Goal: Task Accomplishment & Management: Complete application form

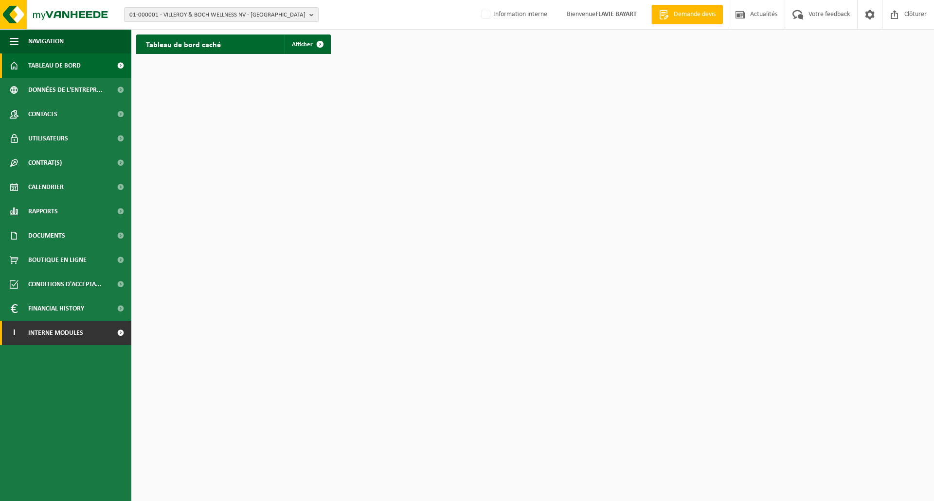
click at [81, 341] on span "Interne modules" at bounding box center [55, 333] width 55 height 24
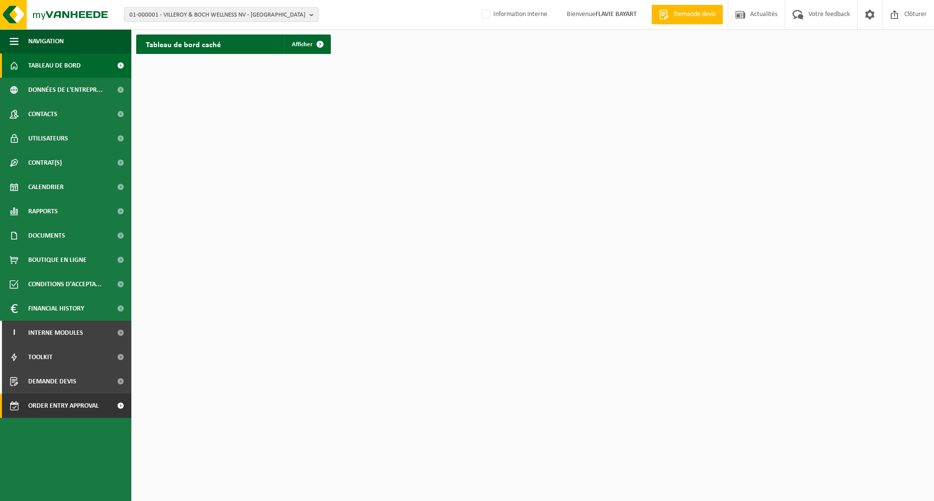
click at [75, 404] on span "Order entry approval" at bounding box center [63, 406] width 71 height 24
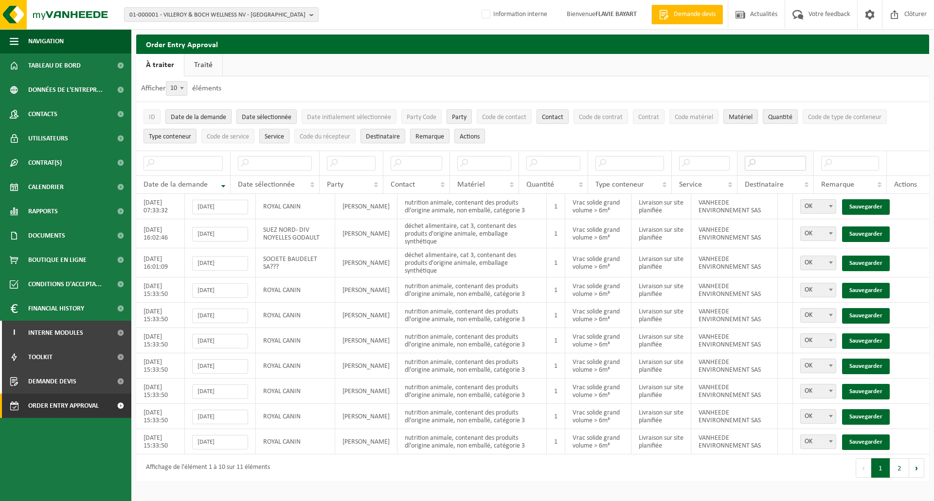
click at [771, 167] on input "text" at bounding box center [776, 163] width 62 height 15
type input "sas"
click at [869, 206] on link "Sauvegarder" at bounding box center [866, 207] width 48 height 16
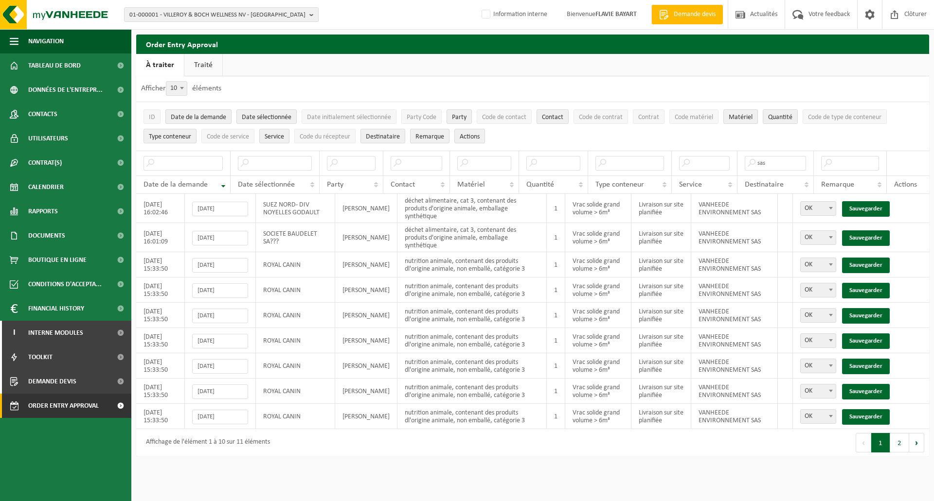
click at [869, 206] on link "Sauvegarder" at bounding box center [866, 209] width 48 height 16
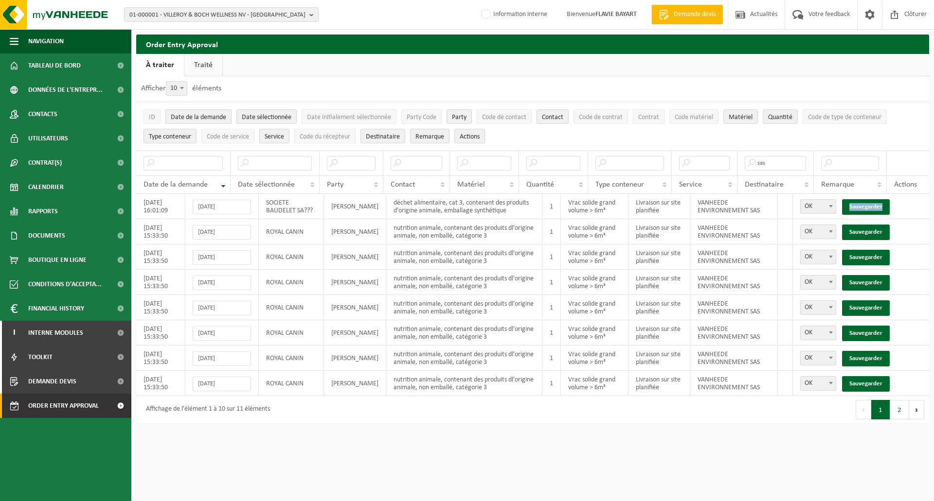
click at [869, 206] on link "Sauvegarder" at bounding box center [866, 207] width 48 height 16
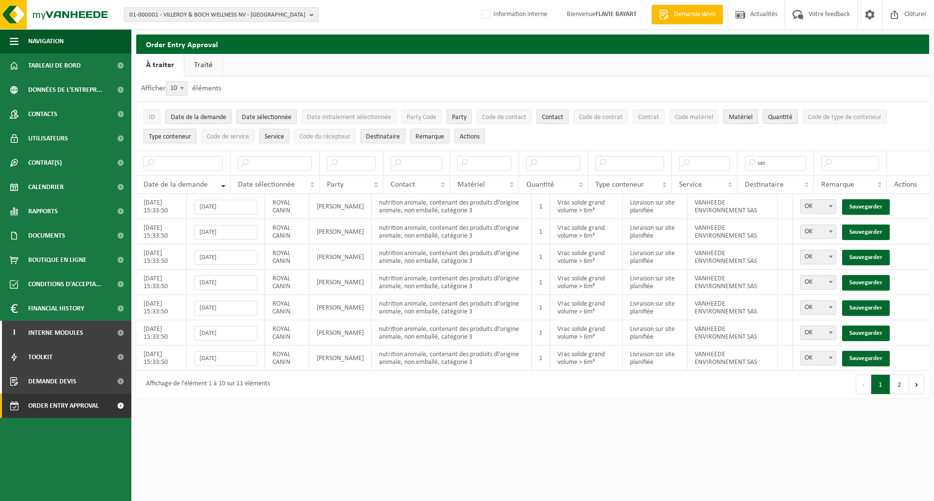
click at [869, 206] on link "Sauvegarder" at bounding box center [866, 207] width 48 height 16
click at [869, 225] on link "Sauvegarder" at bounding box center [866, 233] width 48 height 16
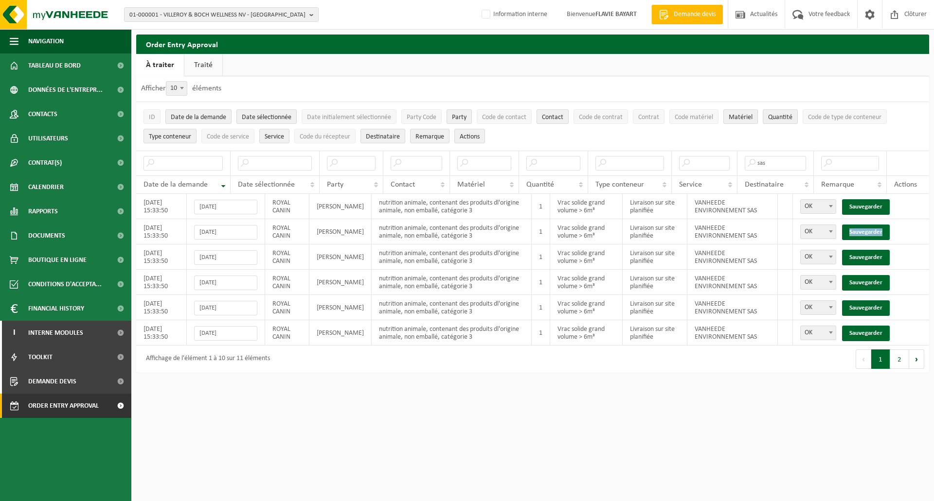
click at [869, 225] on link "Sauvegarder" at bounding box center [866, 233] width 48 height 16
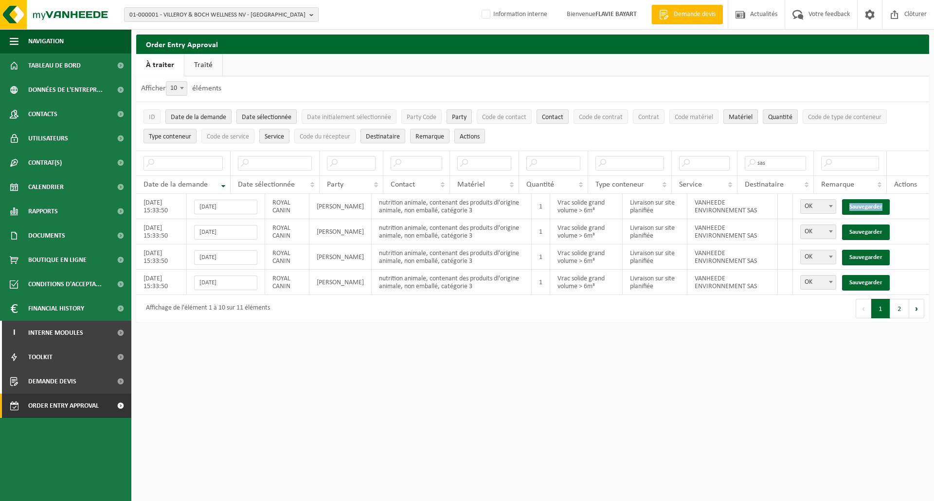
click at [869, 206] on link "Sauvegarder" at bounding box center [866, 207] width 48 height 16
click at [869, 225] on link "Sauvegarder" at bounding box center [866, 233] width 48 height 16
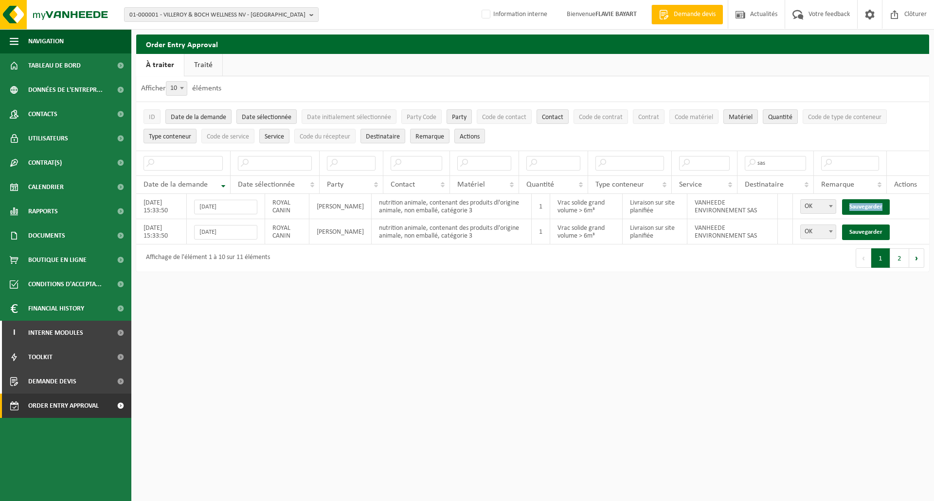
click at [869, 206] on link "Sauvegarder" at bounding box center [866, 207] width 48 height 16
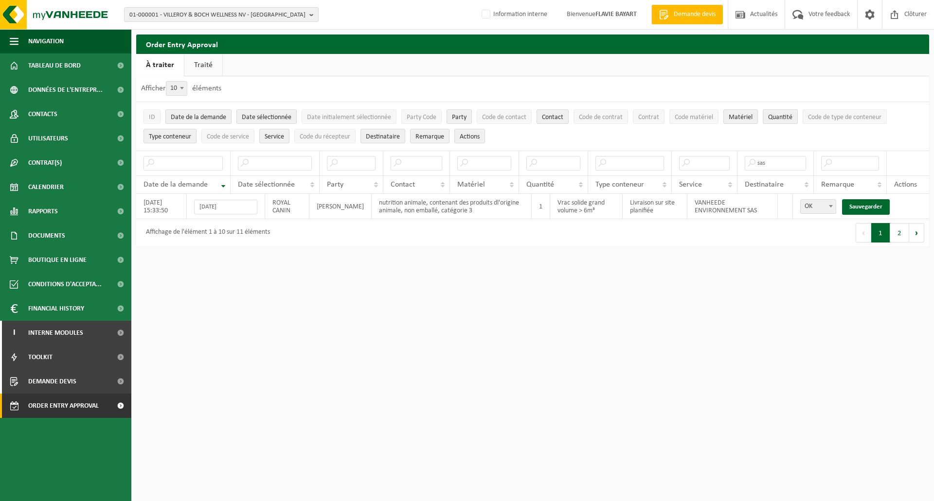
click at [869, 206] on link "Sauvegarder" at bounding box center [866, 207] width 48 height 16
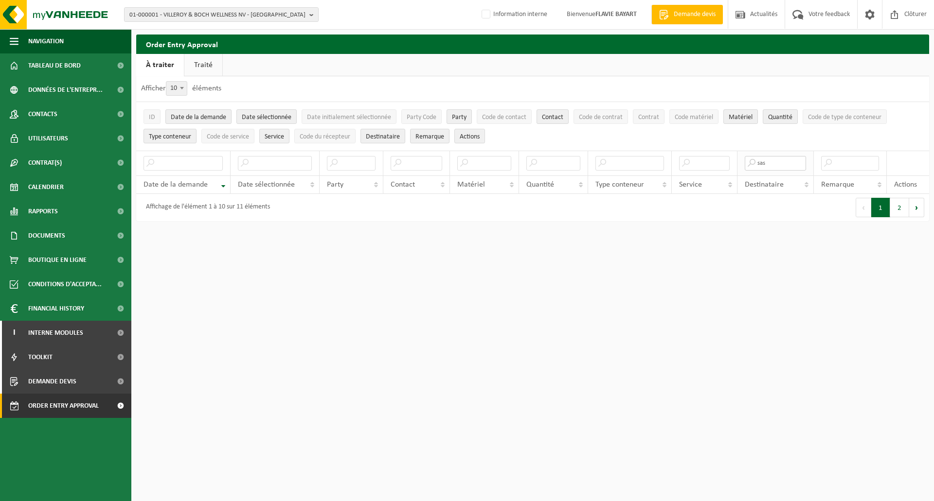
click at [783, 166] on input "sas" at bounding box center [776, 163] width 62 height 15
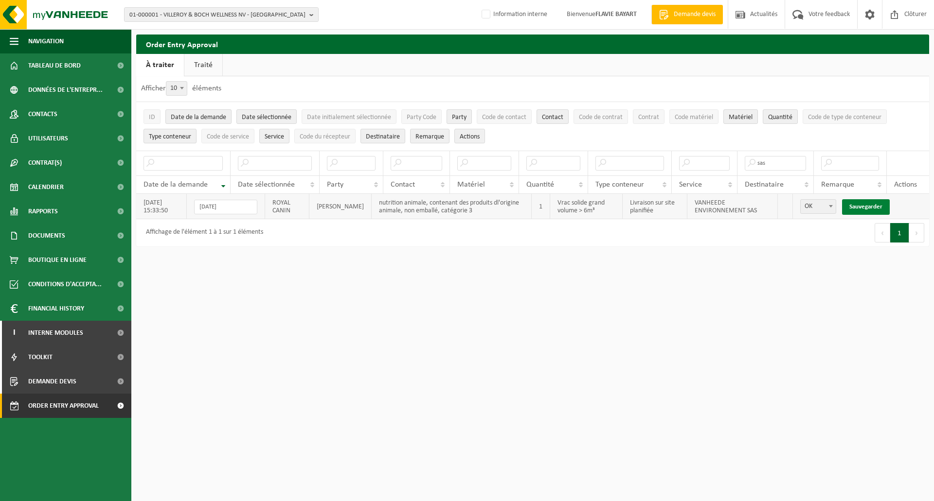
click at [862, 202] on link "Sauvegarder" at bounding box center [866, 207] width 48 height 16
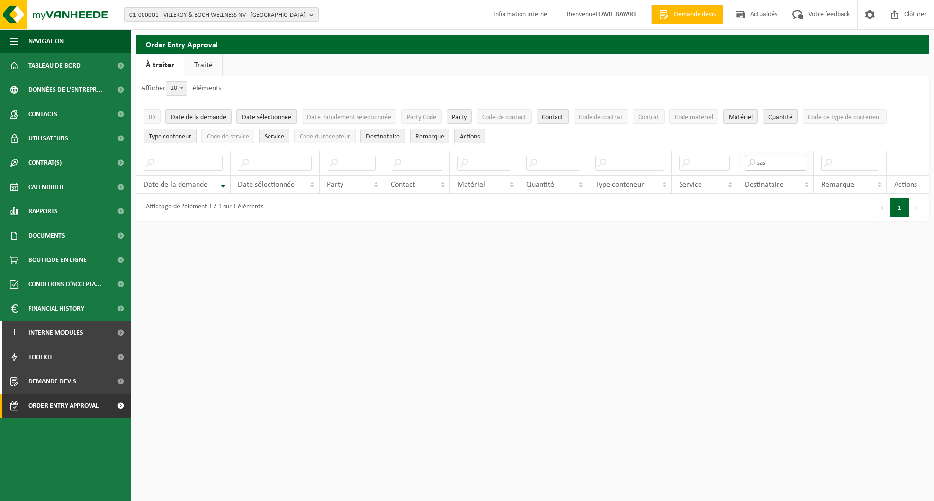
click at [770, 165] on input "sas" at bounding box center [776, 163] width 62 height 15
